Goal: Task Accomplishment & Management: Manage account settings

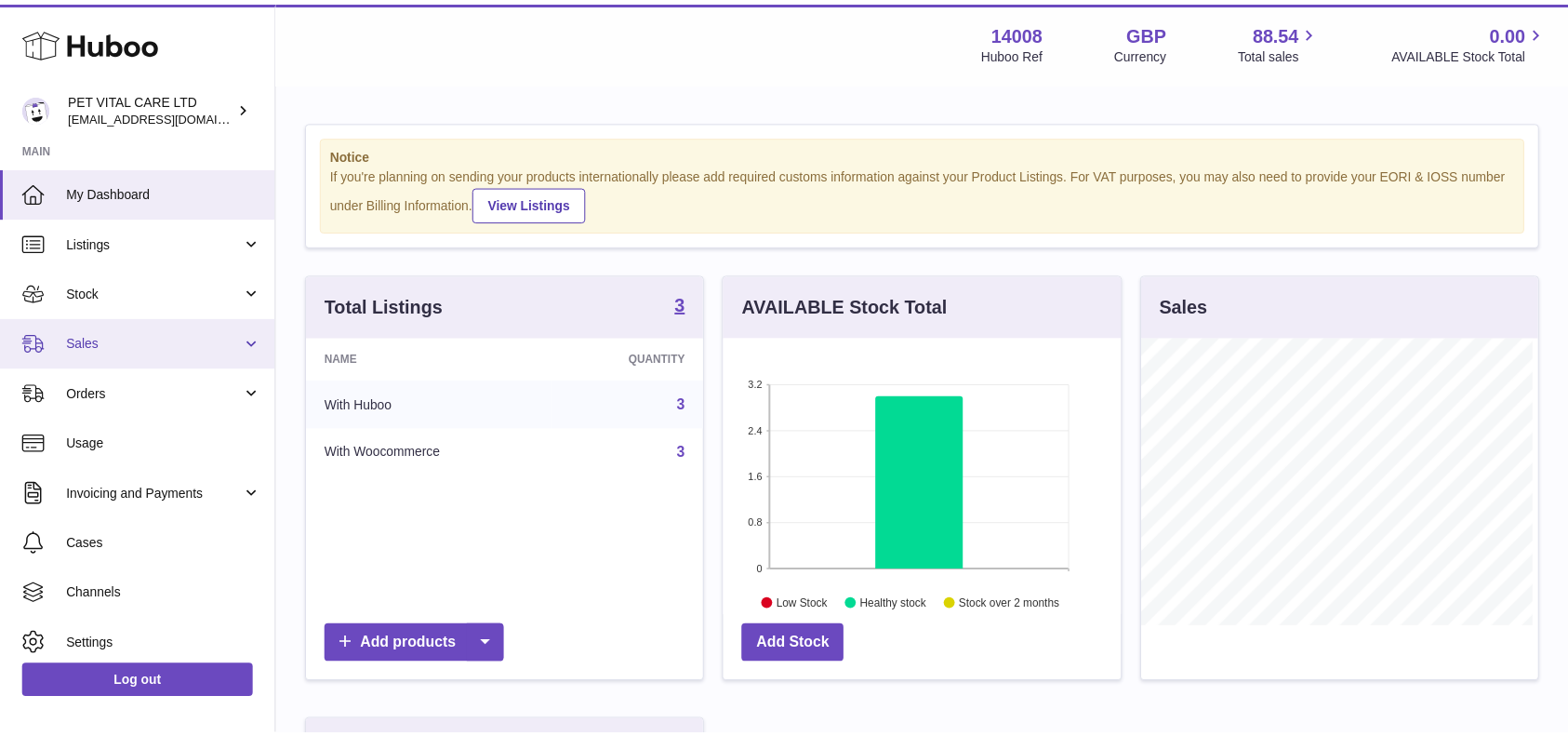
scroll to position [291, 402]
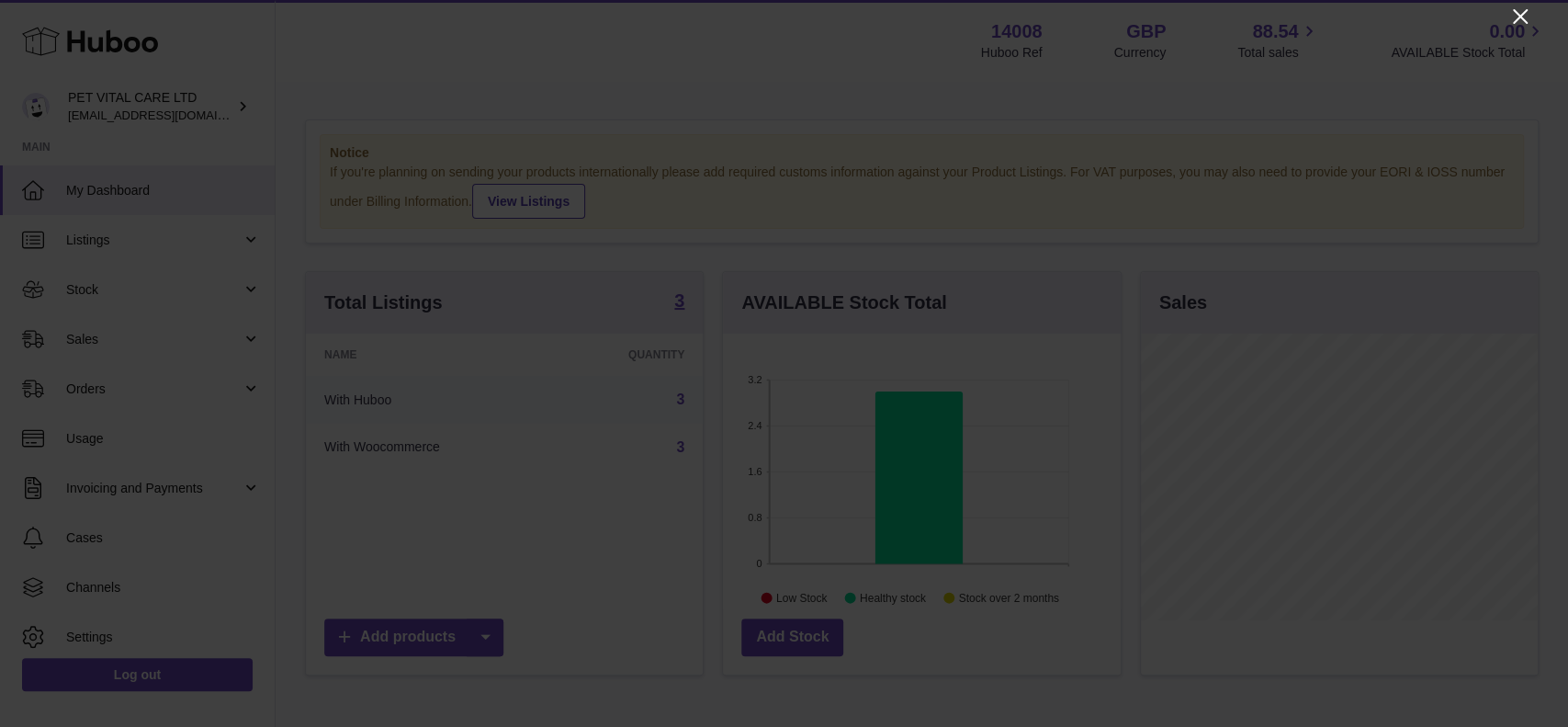
click at [1525, 13] on icon "Close" at bounding box center [1520, 16] width 22 height 22
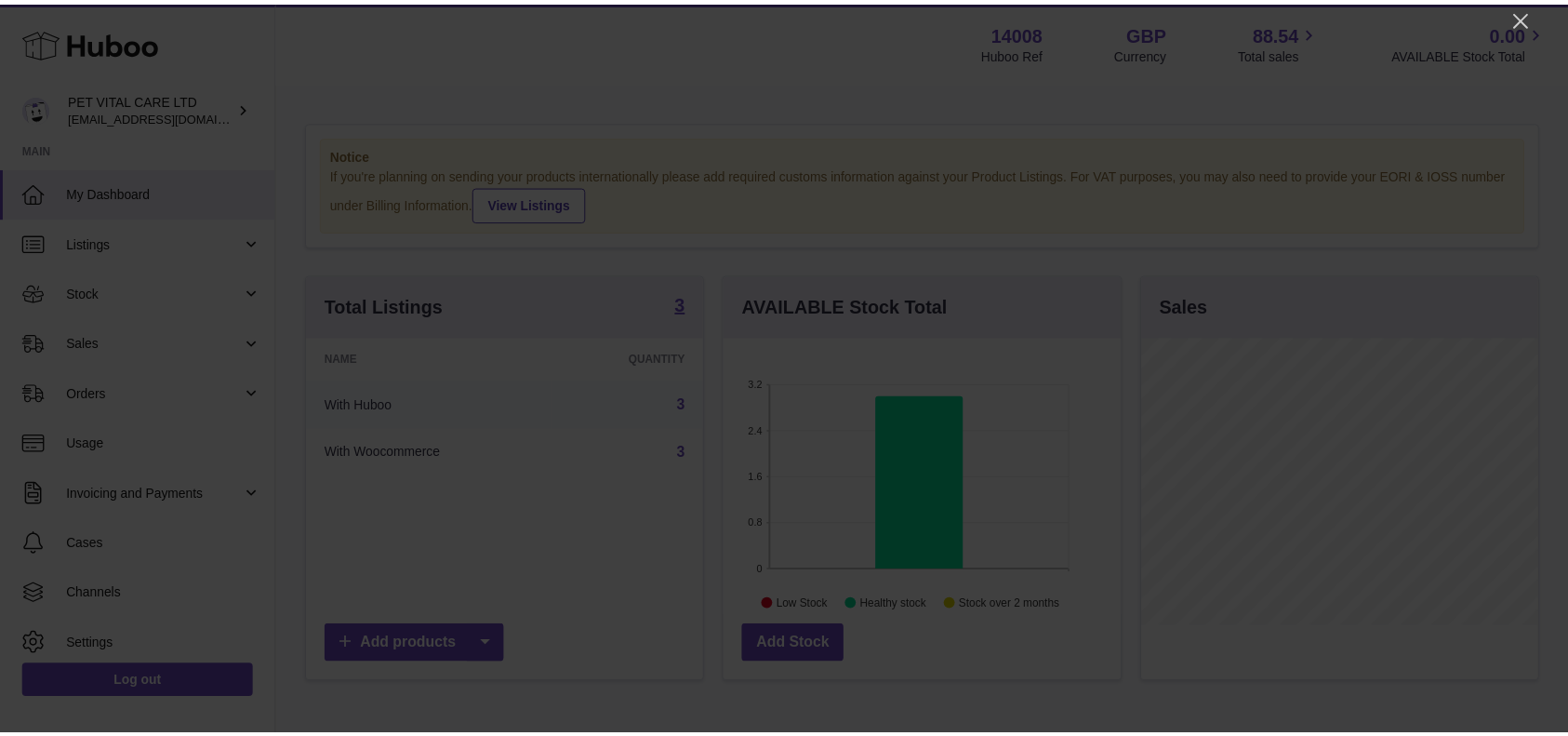
scroll to position [929775, 929367]
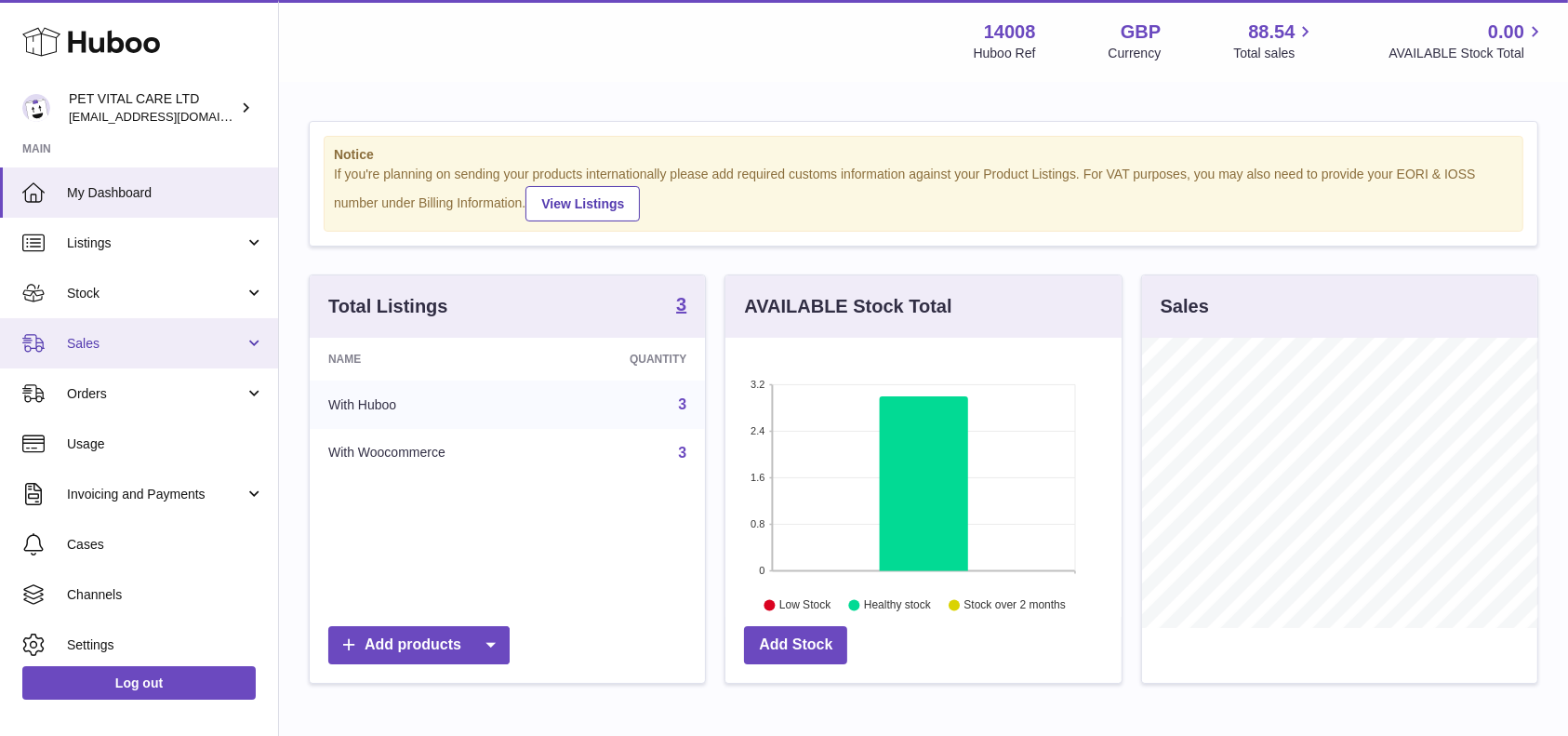
click at [119, 354] on link "Sales" at bounding box center [138, 343] width 278 height 51
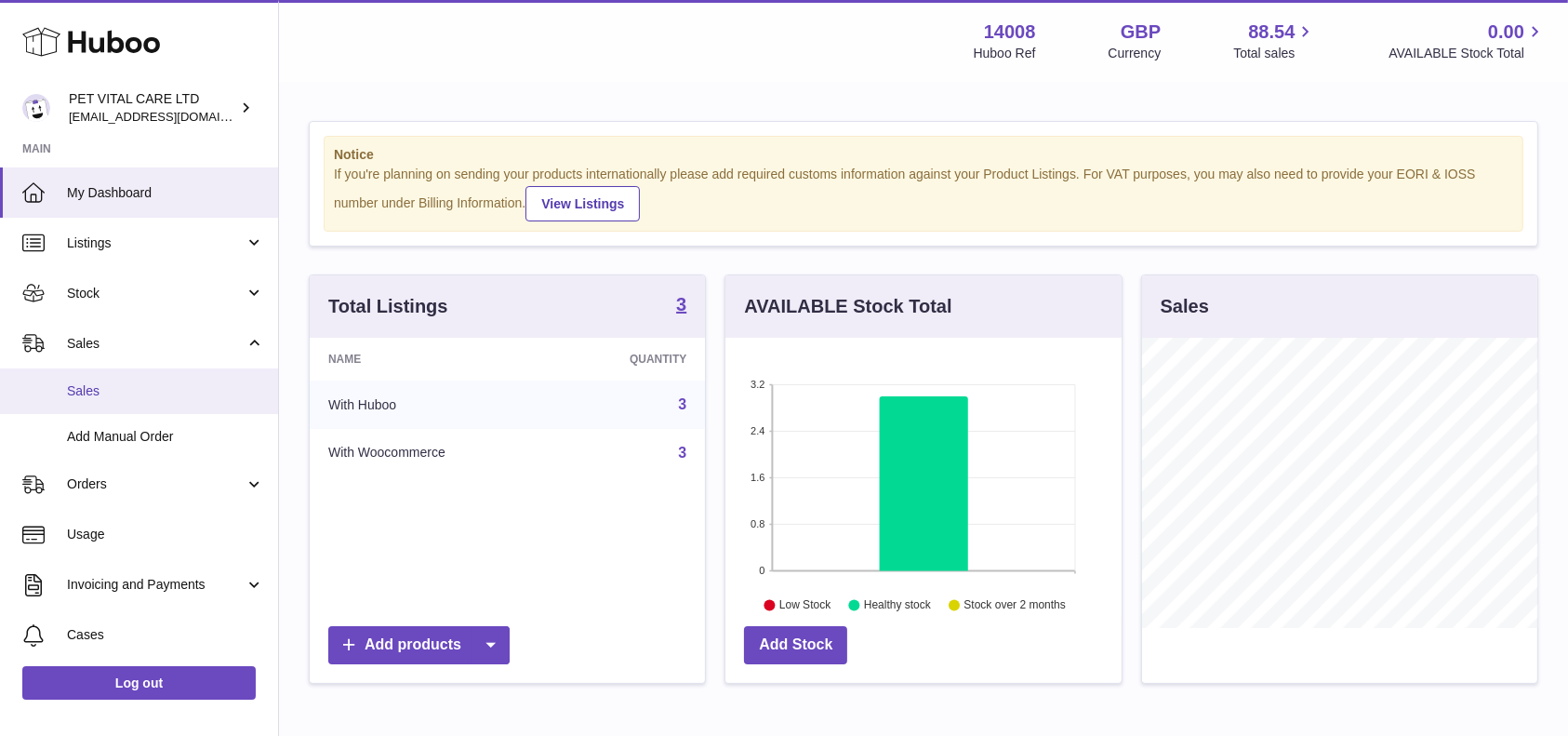
click at [78, 396] on span "Sales" at bounding box center [166, 391] width 197 height 18
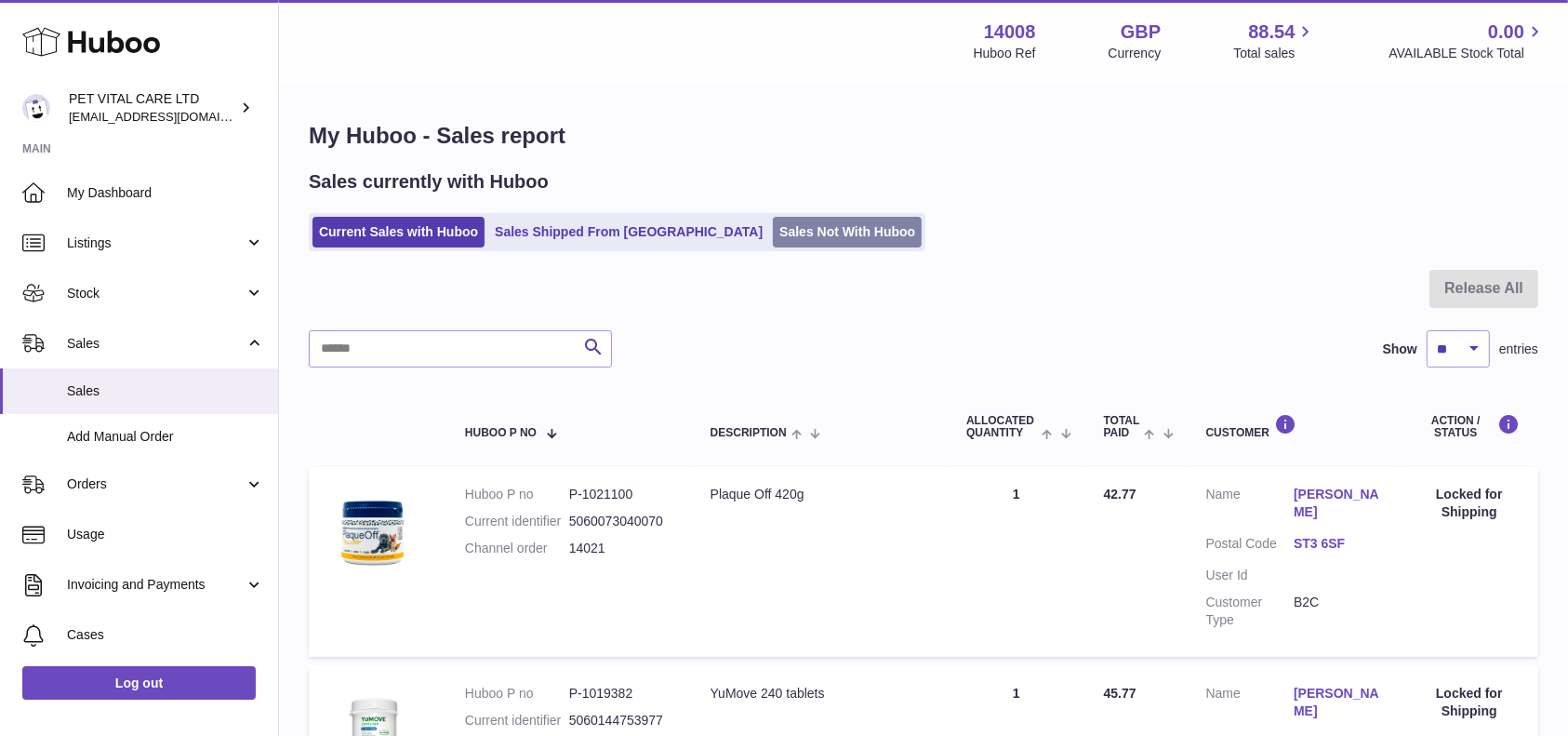
click at [805, 233] on link "Sales Not With Huboo" at bounding box center [847, 231] width 149 height 30
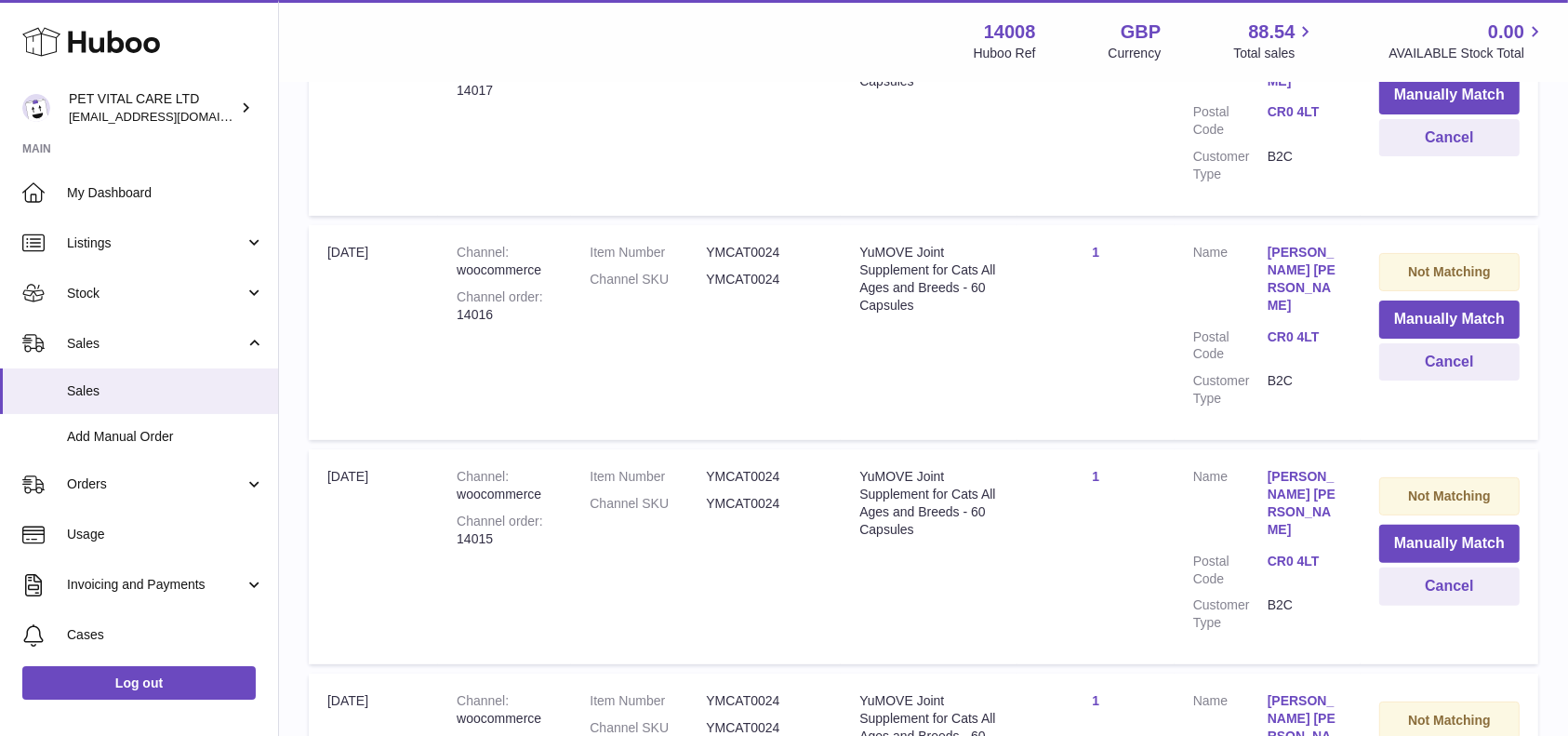
scroll to position [851, 0]
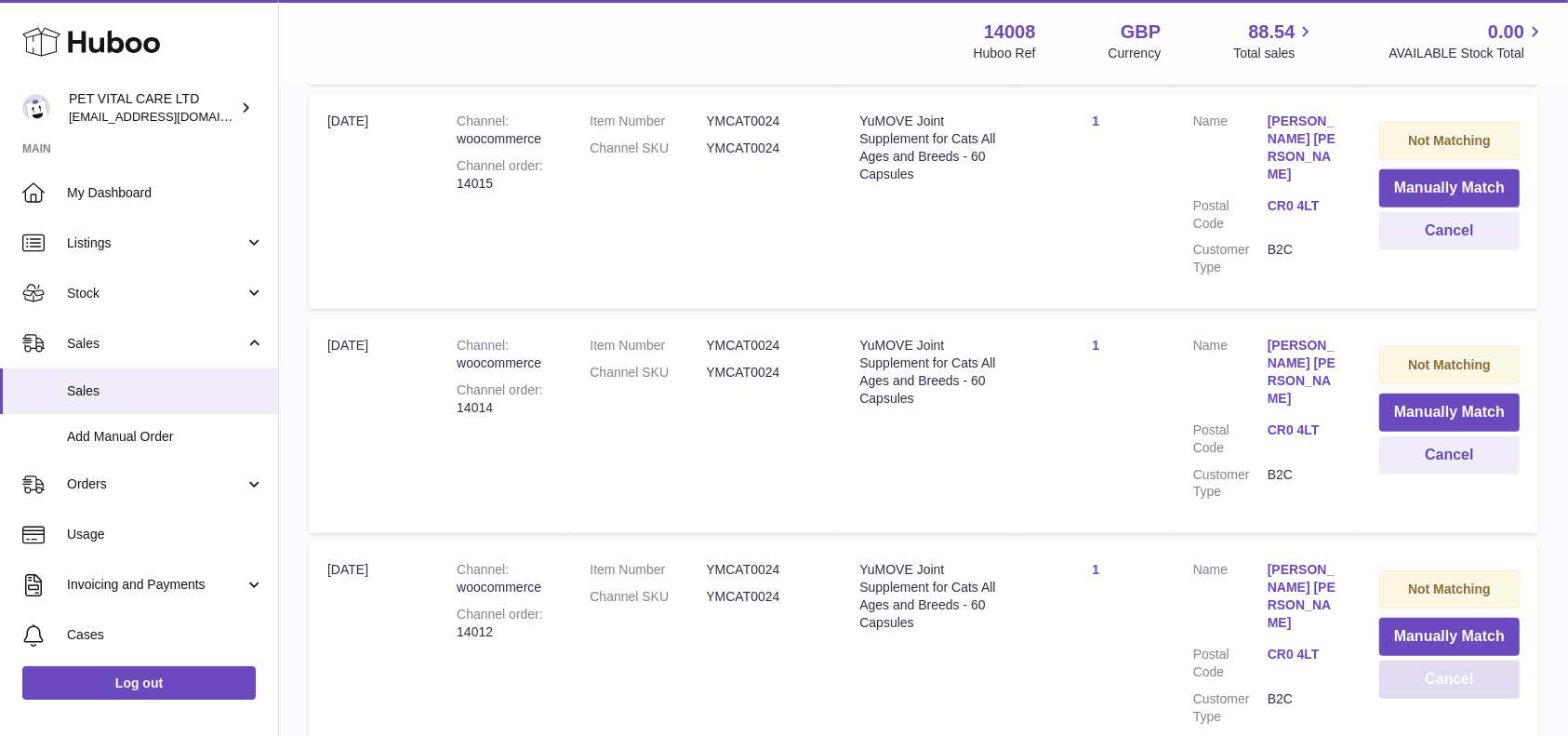
click at [1437, 660] on button "Cancel" at bounding box center [1449, 678] width 140 height 38
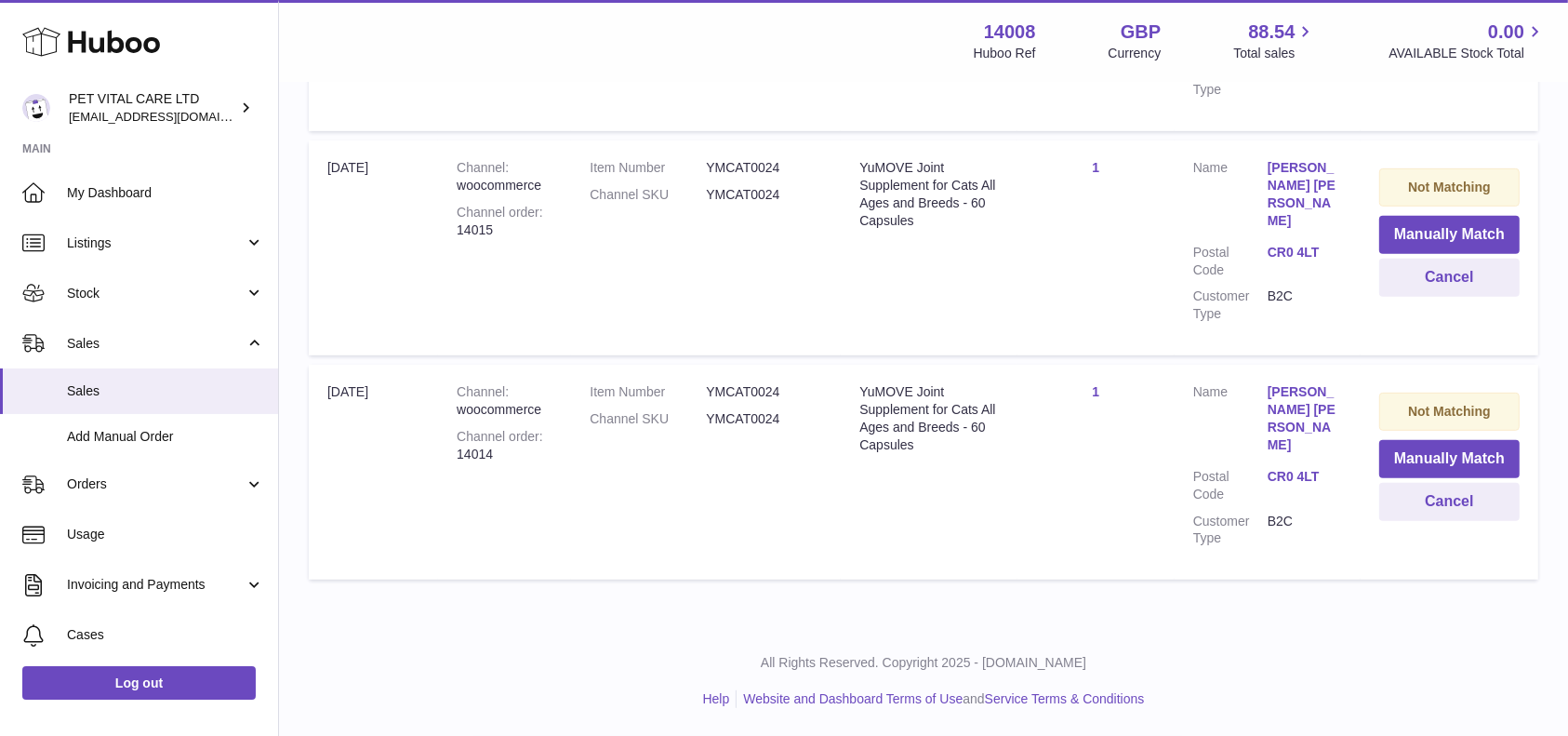
scroll to position [662, 0]
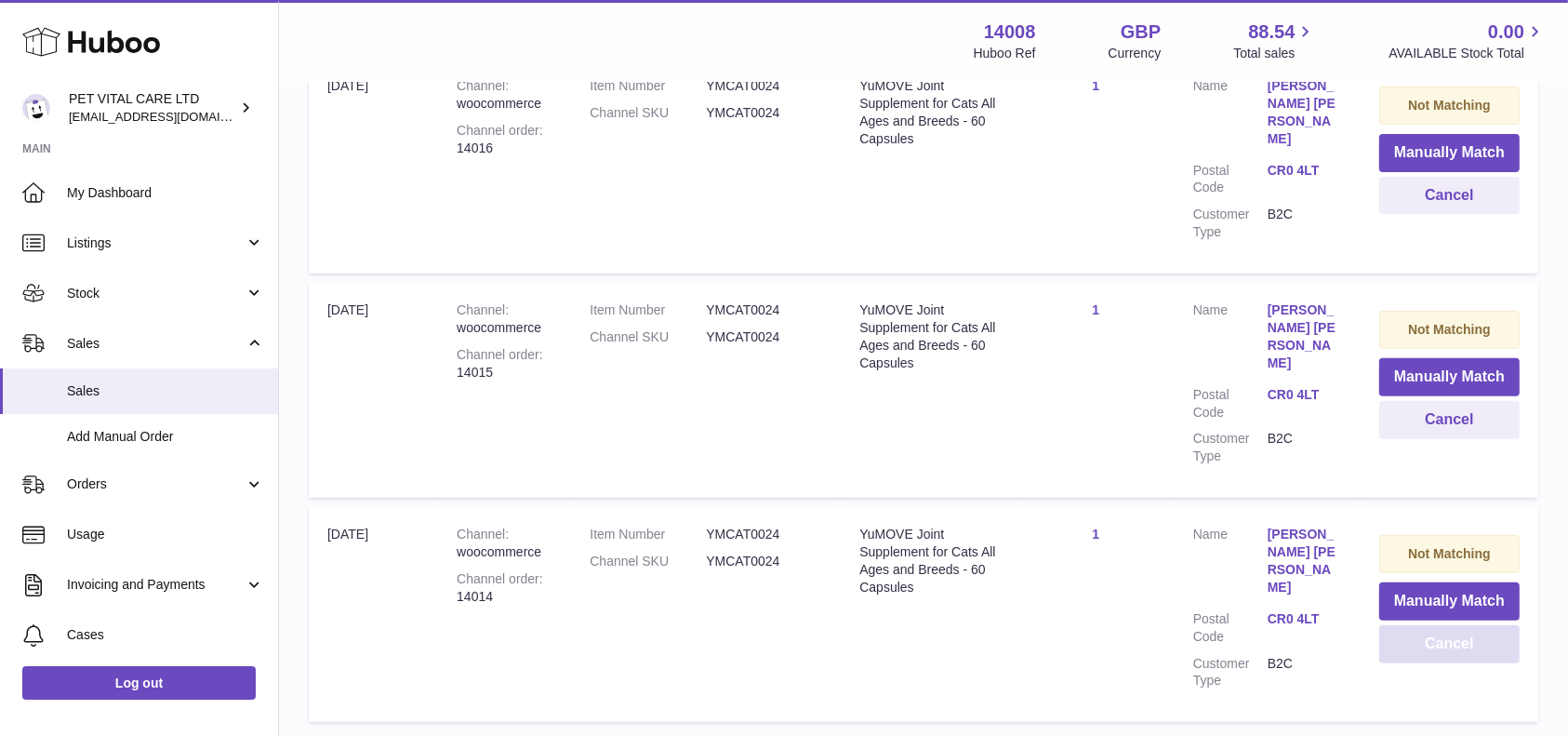
click at [1437, 625] on button "Cancel" at bounding box center [1449, 643] width 140 height 38
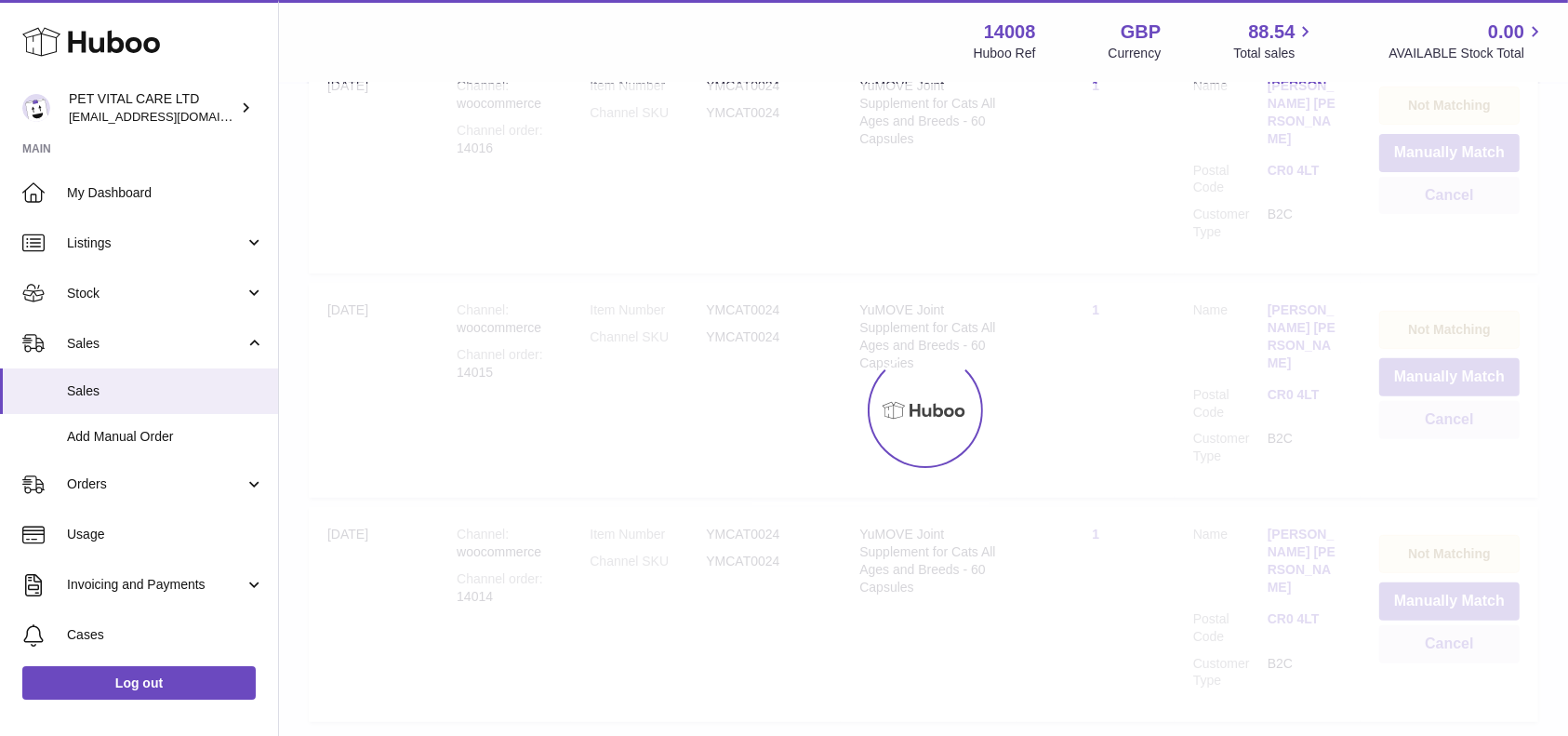
scroll to position [474, 0]
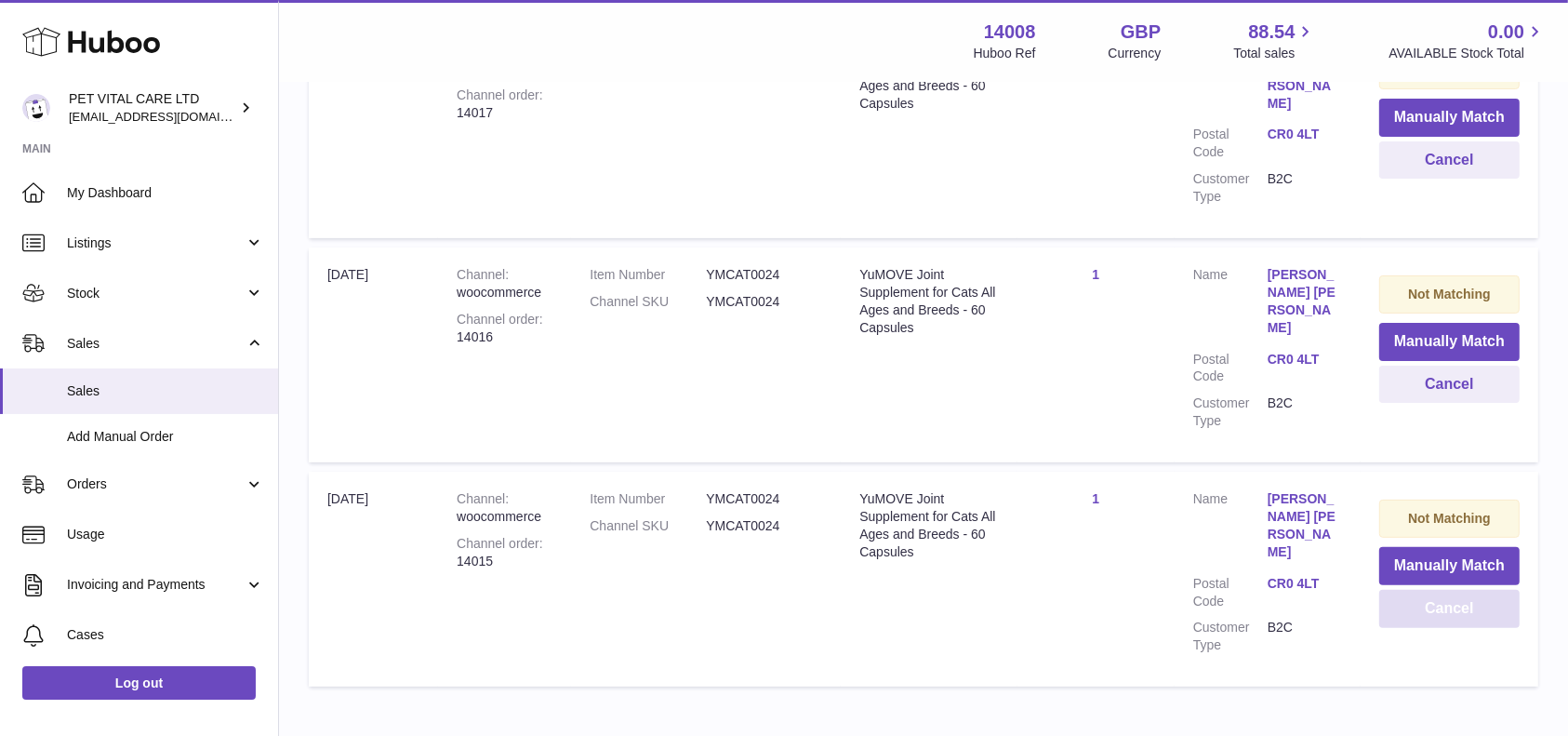
click at [1437, 590] on button "Cancel" at bounding box center [1449, 608] width 140 height 38
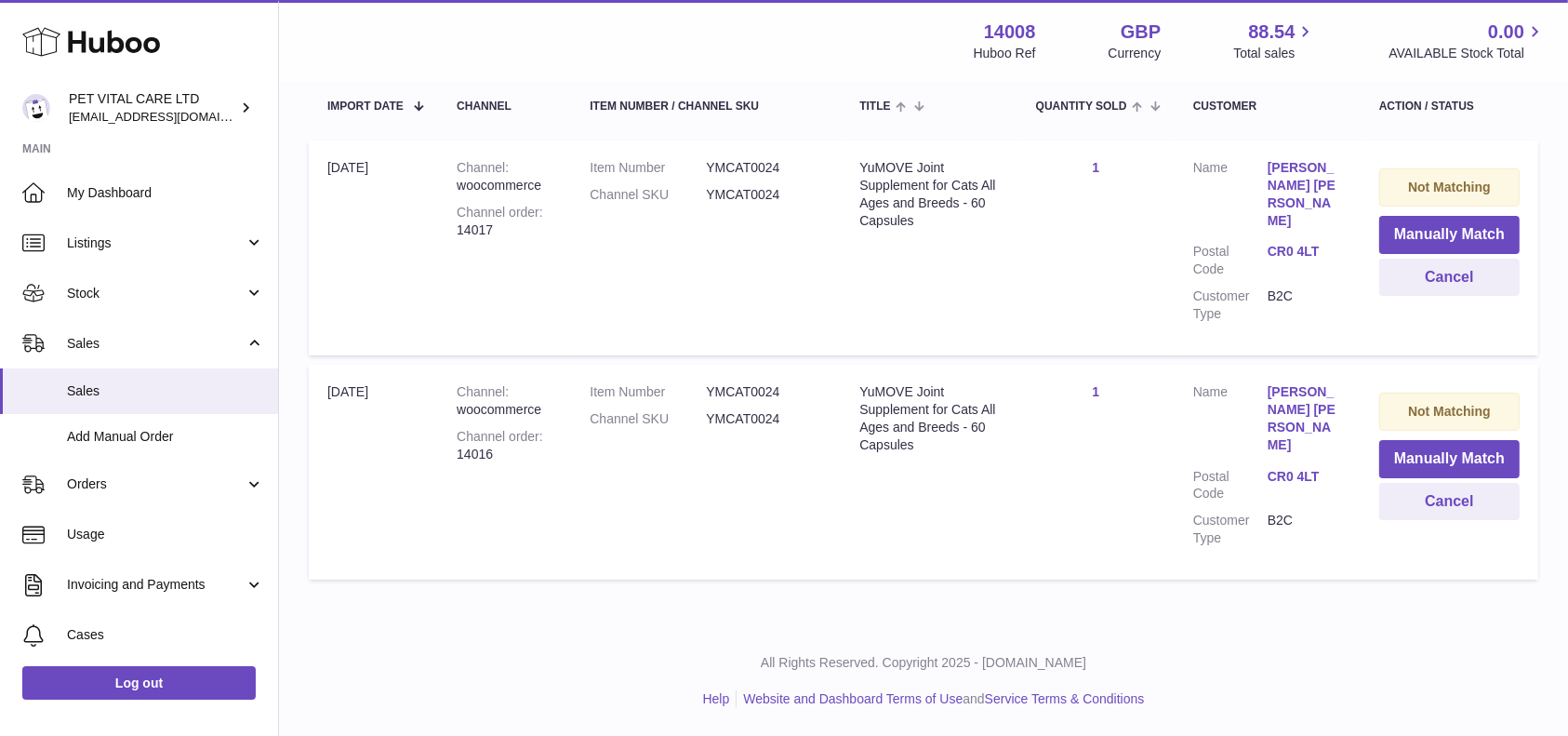
scroll to position [285, 0]
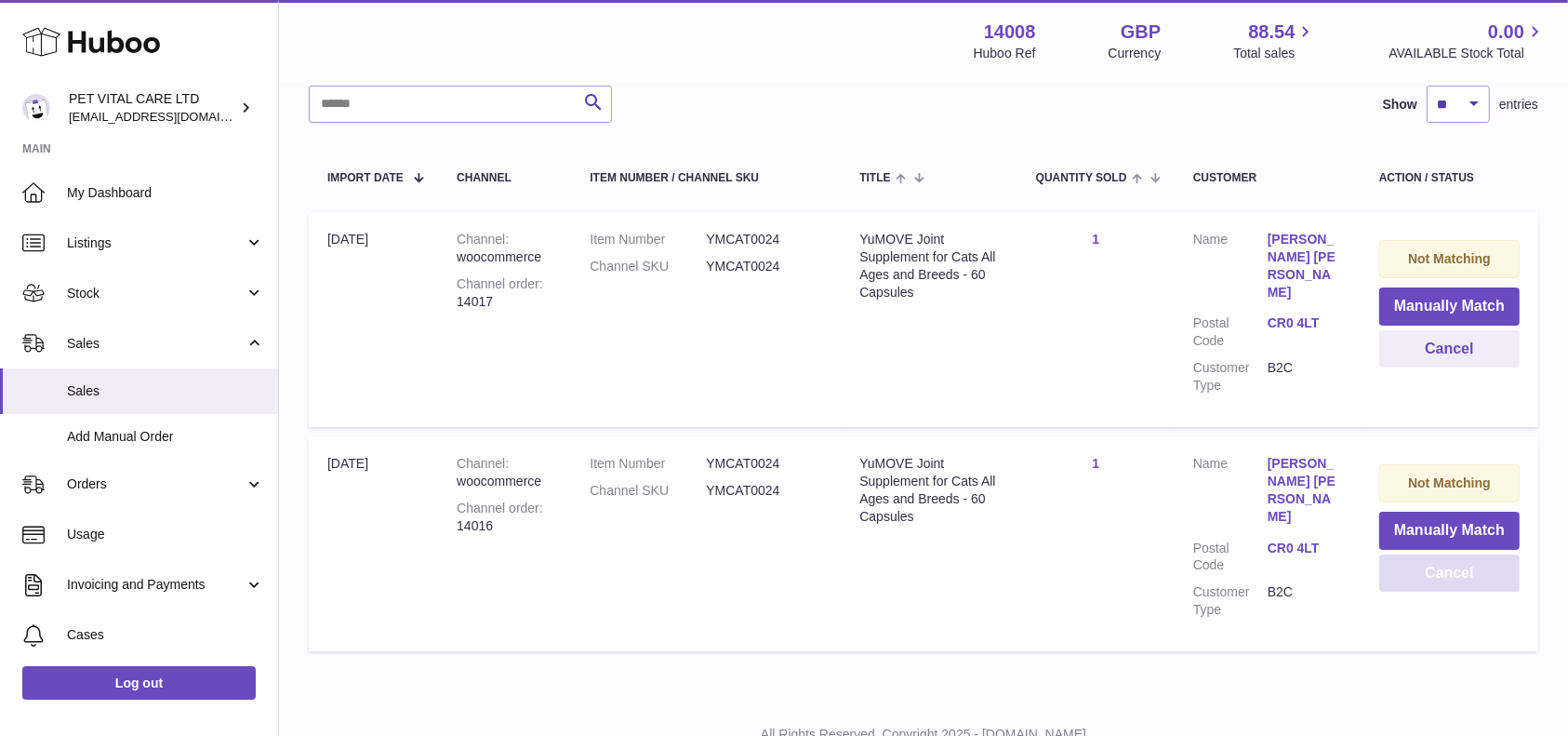
click at [1437, 555] on button "Cancel" at bounding box center [1449, 573] width 140 height 38
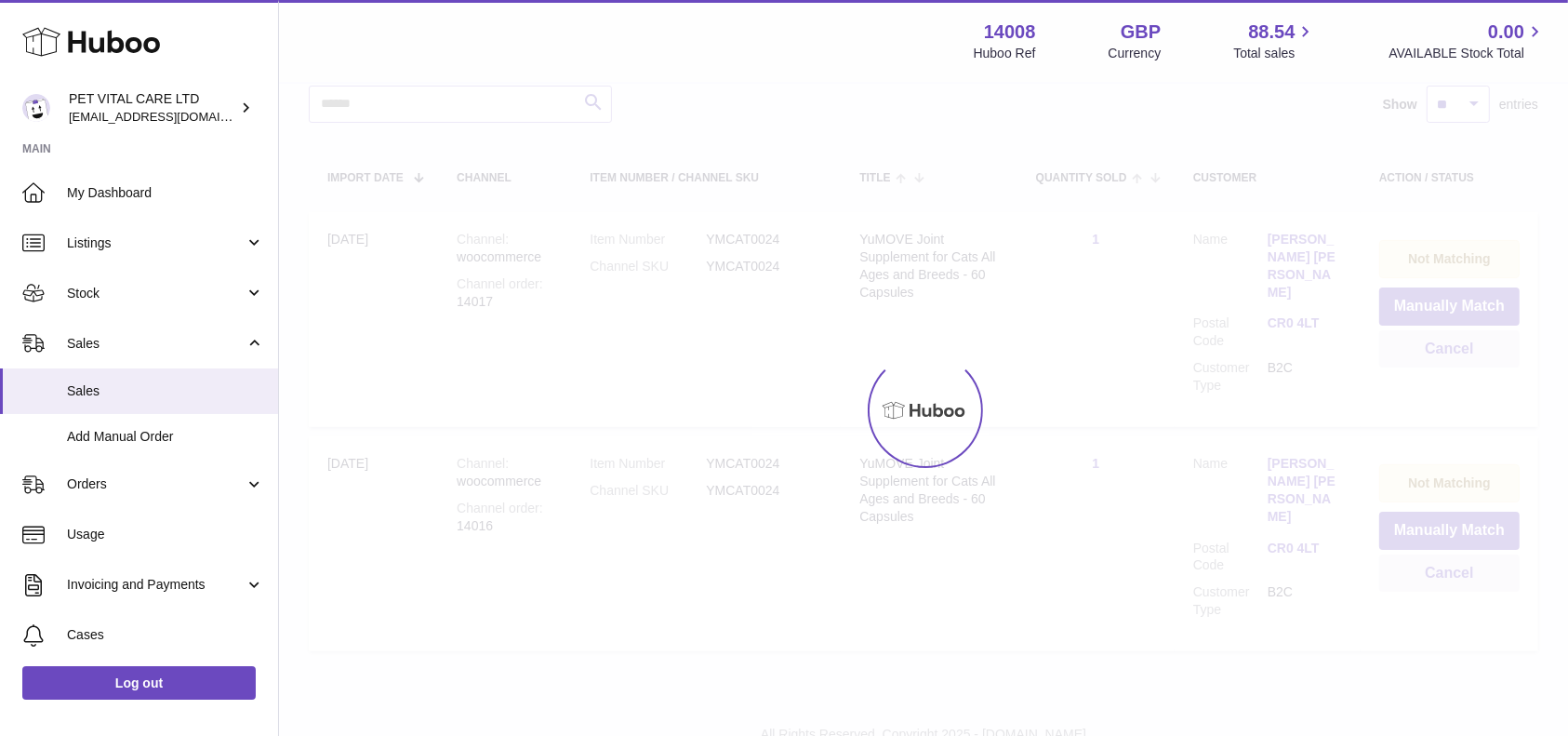
scroll to position [96, 0]
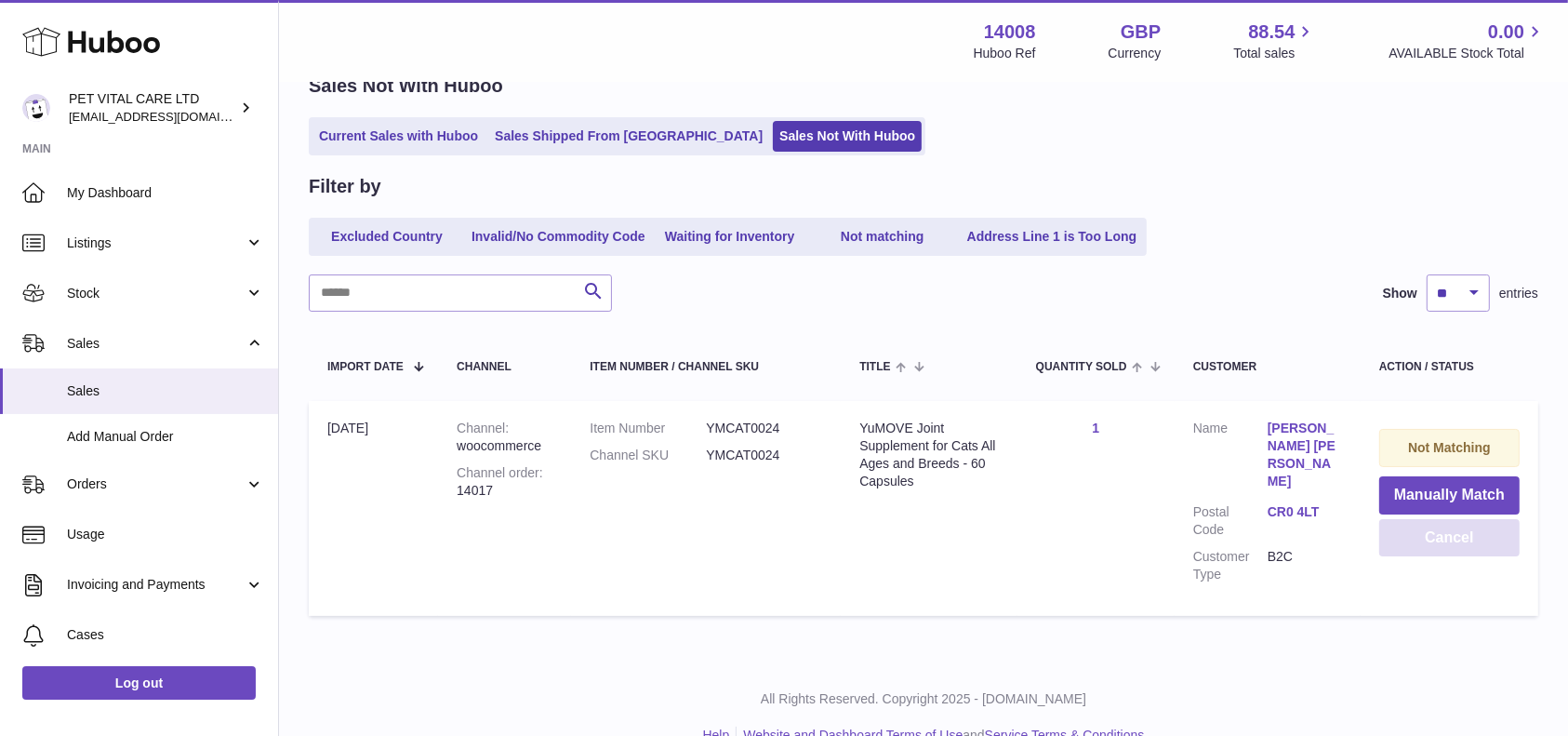
click at [1437, 538] on button "Cancel" at bounding box center [1449, 537] width 140 height 38
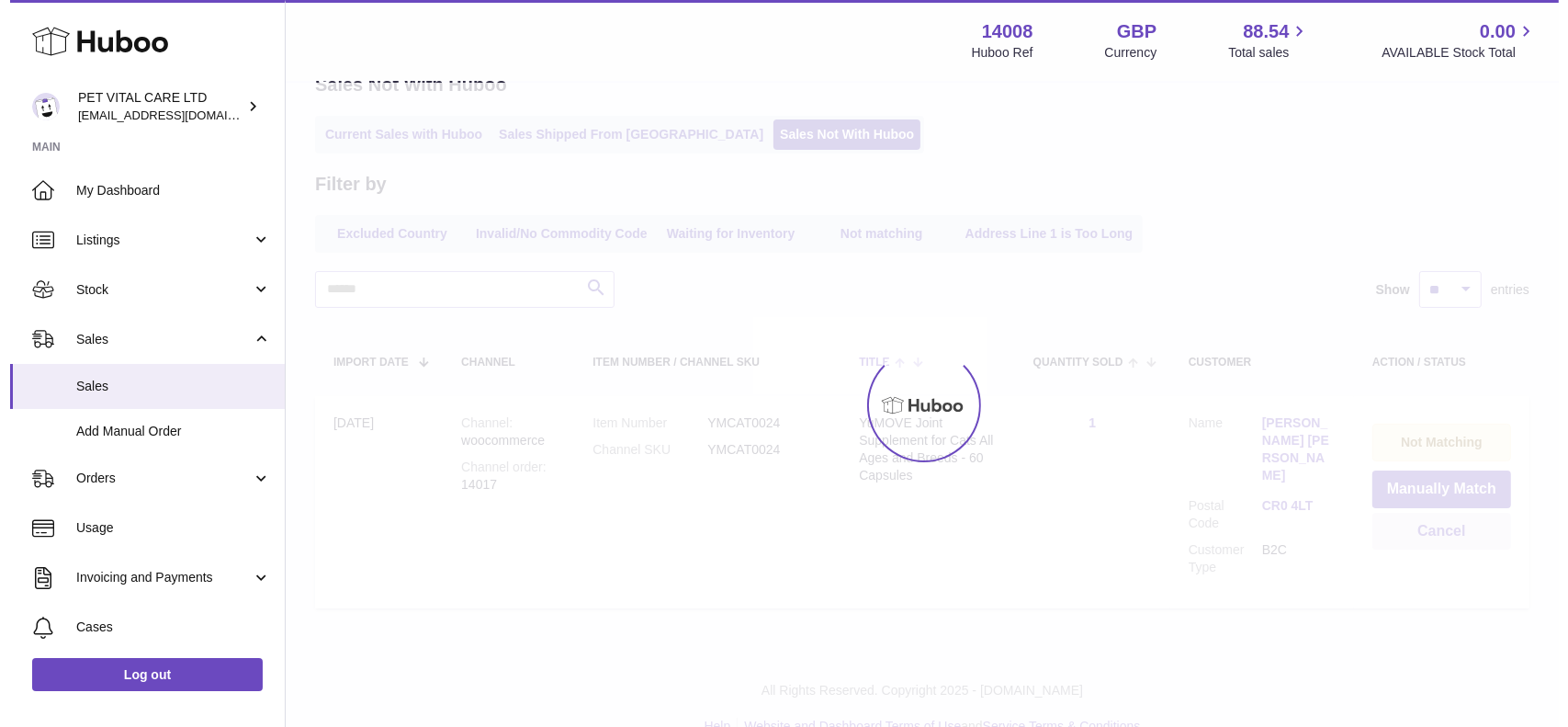
scroll to position [0, 0]
